Goal: Communication & Community: Connect with others

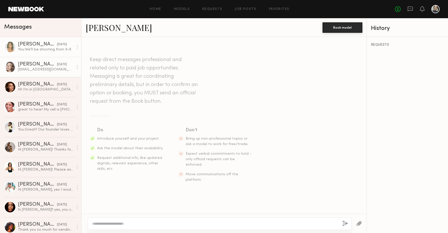
scroll to position [178, 0]
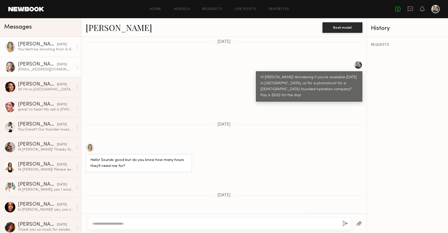
click at [38, 69] on div "[EMAIL_ADDRESS][DOMAIN_NAME] [PHONE_NUMBER]" at bounding box center [45, 69] width 55 height 5
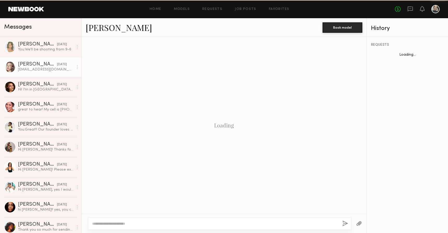
scroll to position [347, 0]
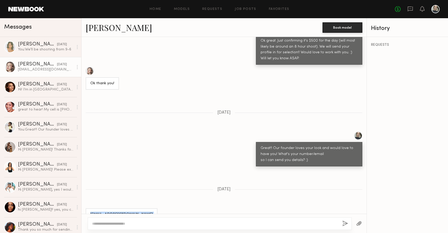
drag, startPoint x: 121, startPoint y: 203, endPoint x: 81, endPoint y: 191, distance: 40.8
click at [81, 208] on div "[EMAIL_ADDRESS][DOMAIN_NAME] [PHONE_NUMBER]" at bounding box center [223, 217] width 285 height 18
copy div "[EMAIL_ADDRESS][DOMAIN_NAME] [PHONE_NUMBER]"
click at [105, 209] on div "[EMAIL_ADDRESS][DOMAIN_NAME] [PHONE_NUMBER]" at bounding box center [122, 217] width 72 height 18
drag, startPoint x: 121, startPoint y: 203, endPoint x: 88, endPoint y: 193, distance: 33.6
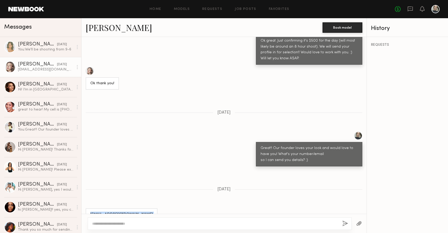
click at [88, 208] on div "[EMAIL_ADDRESS][DOMAIN_NAME] [PHONE_NUMBER]" at bounding box center [122, 217] width 72 height 18
copy div "[EMAIL_ADDRESS][DOMAIN_NAME] [PHONE_NUMBER]"
click at [44, 107] on div "great to hear! My cell is [PHONE_NUMBER] and email is [EMAIL_ADDRESS][DOMAIN_NA…" at bounding box center [45, 109] width 55 height 5
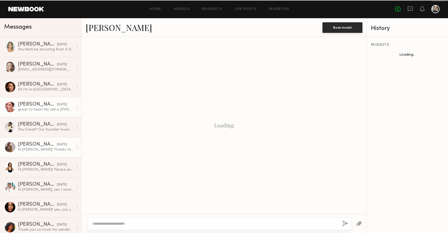
scroll to position [324, 0]
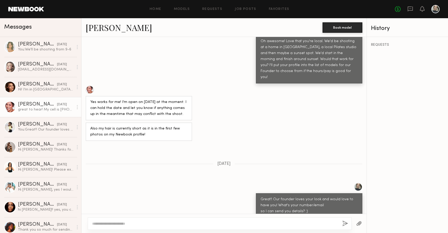
drag, startPoint x: 141, startPoint y: 202, endPoint x: 115, endPoint y: 196, distance: 27.0
click at [115, 223] on div "great to hear! My cell is [PHONE_NUMBER] and email is [EMAIL_ADDRESS][DOMAIN_NA…" at bounding box center [138, 229] width 97 height 12
copy div "My cell is [PHONE_NUMBER] and email is [EMAIL_ADDRESS][DOMAIN_NAME]"
click at [44, 127] on div "[PERSON_NAME]" at bounding box center [37, 124] width 39 height 5
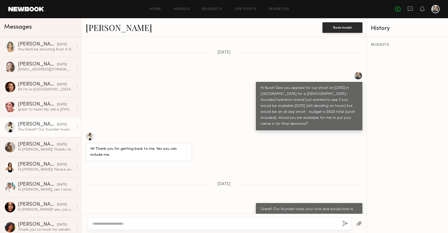
scroll to position [169, 0]
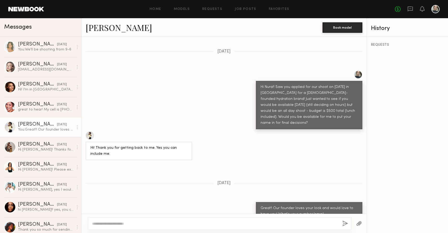
click at [117, 225] on textarea at bounding box center [215, 223] width 246 height 5
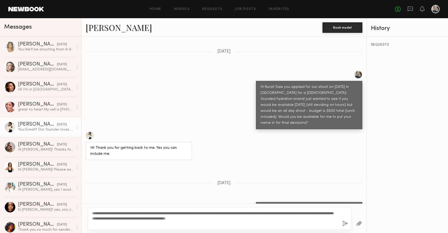
type textarea "**********"
click at [342, 223] on button "button" at bounding box center [345, 224] width 6 height 7
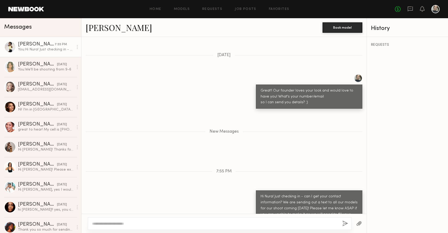
scroll to position [329, 0]
